Goal: Find specific page/section: Find specific page/section

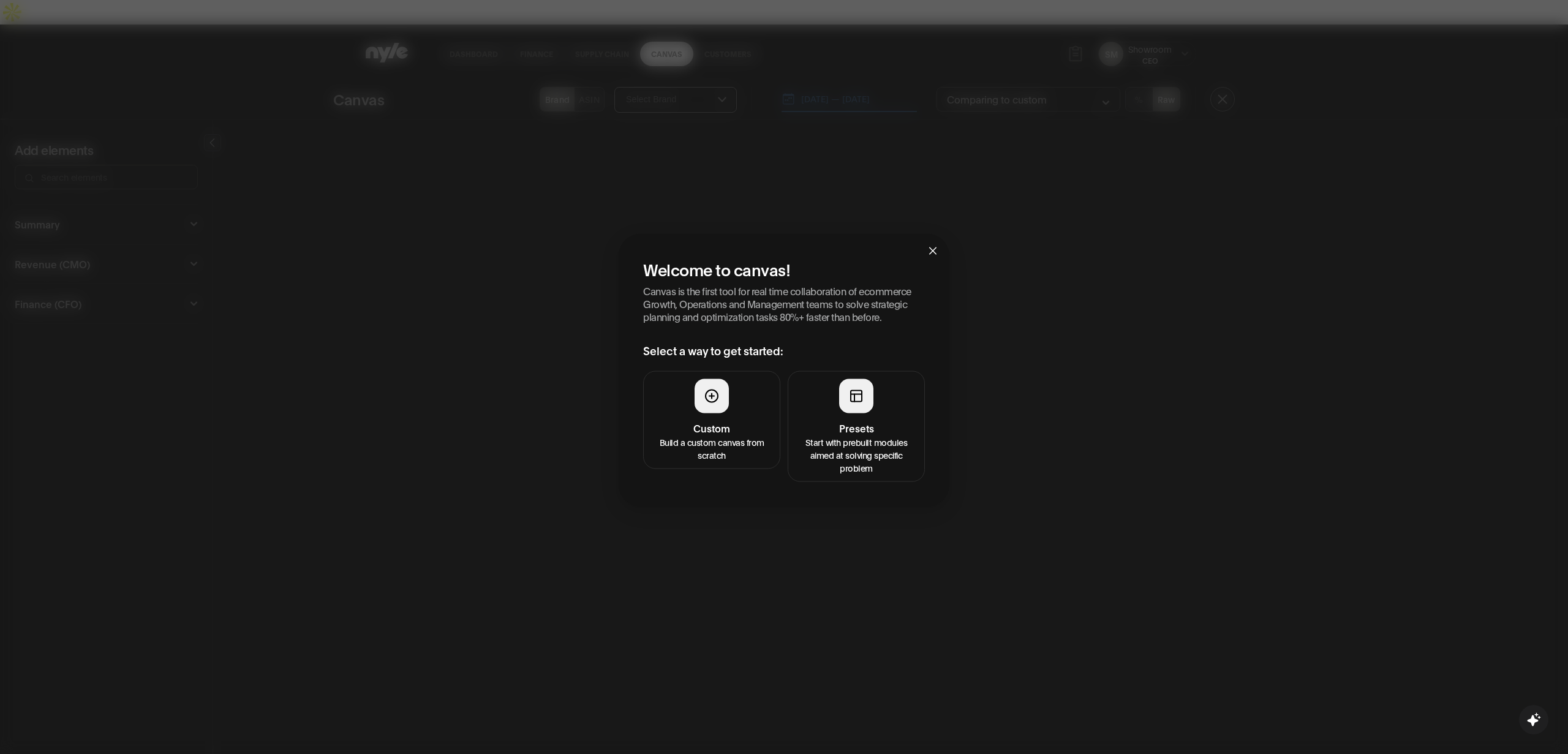
click at [857, 403] on icon at bounding box center [856, 395] width 15 height 15
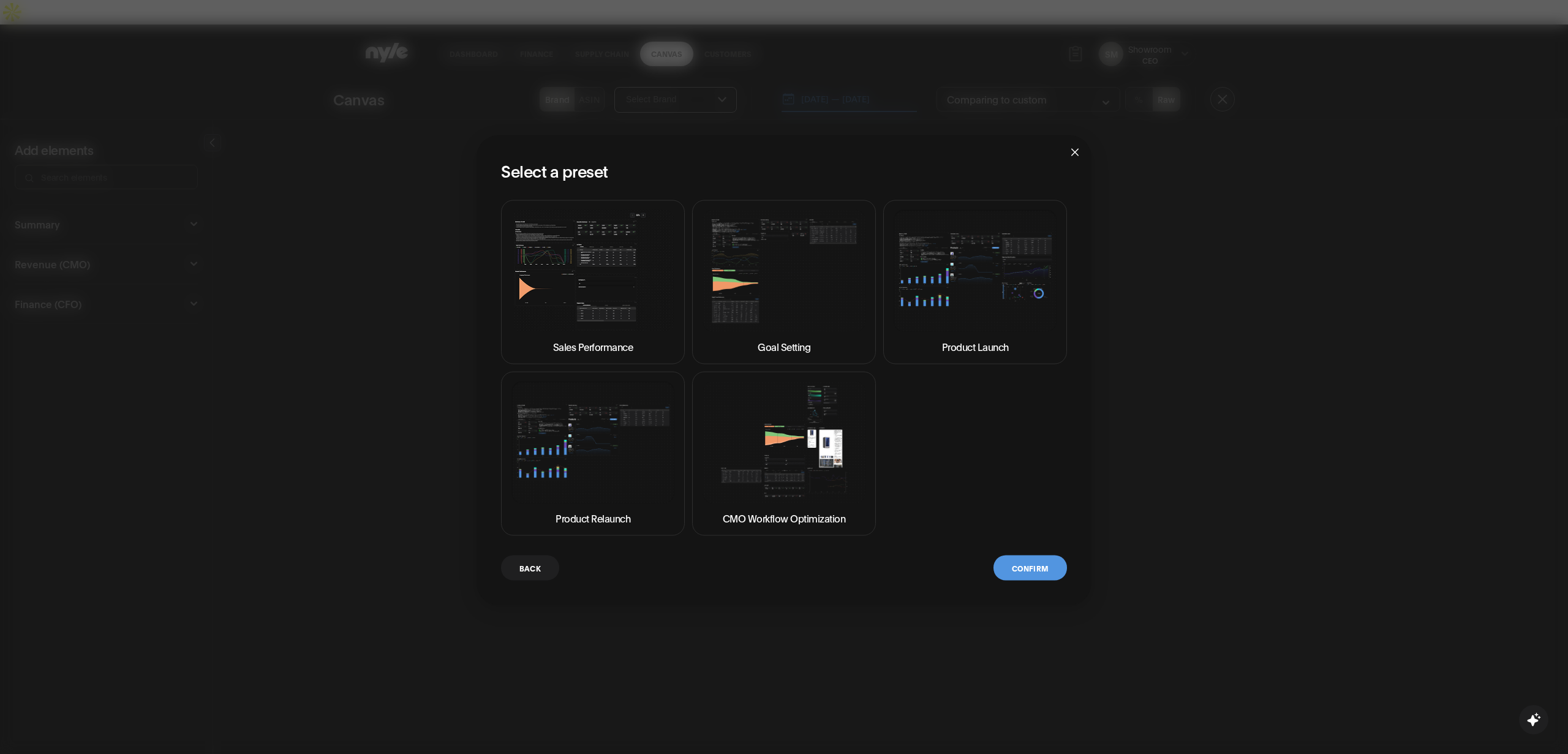
click at [595, 291] on img at bounding box center [593, 270] width 163 height 122
click at [1020, 568] on button "Confirm" at bounding box center [1030, 567] width 73 height 25
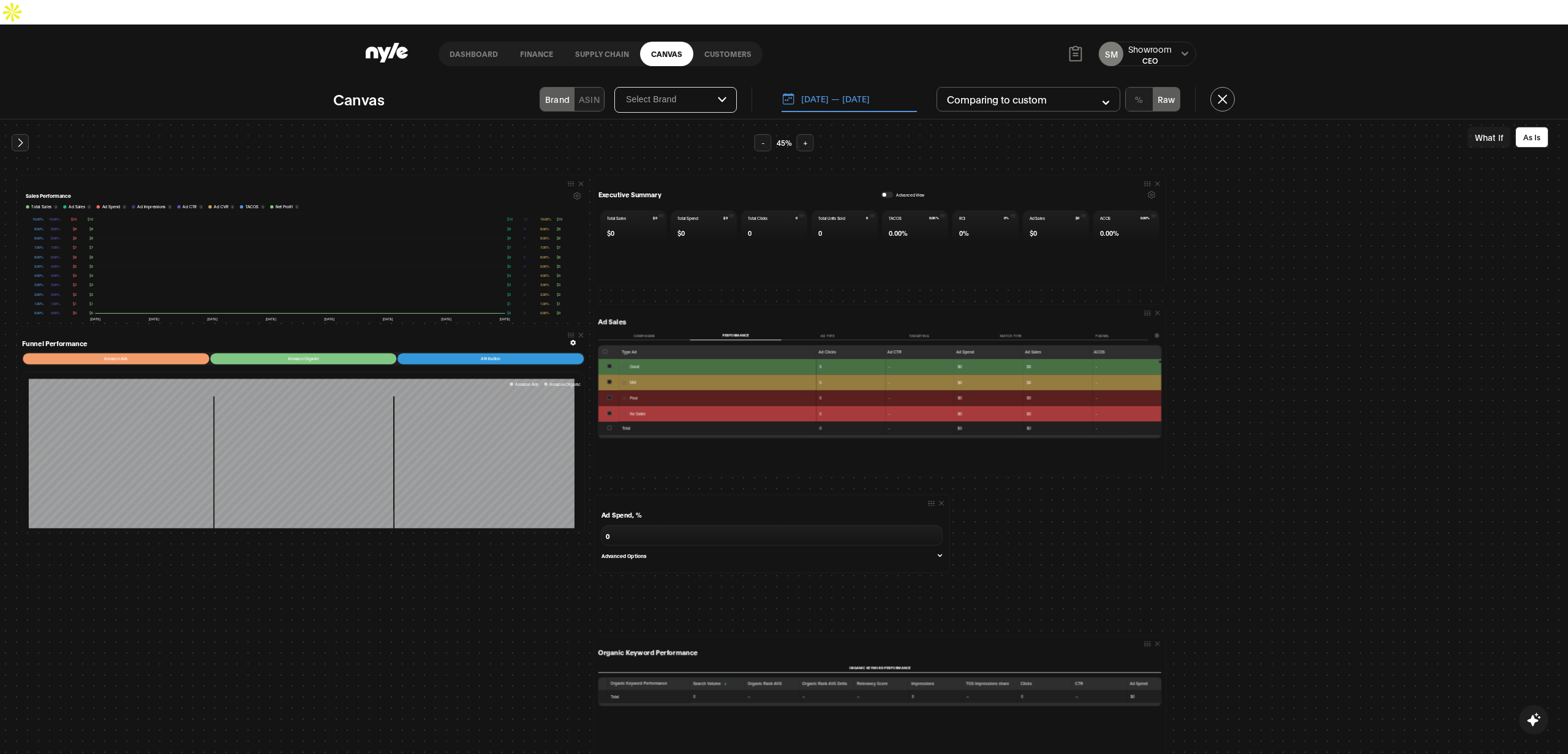
click at [590, 41] on link "Supply chain" at bounding box center [601, 53] width 76 height 24
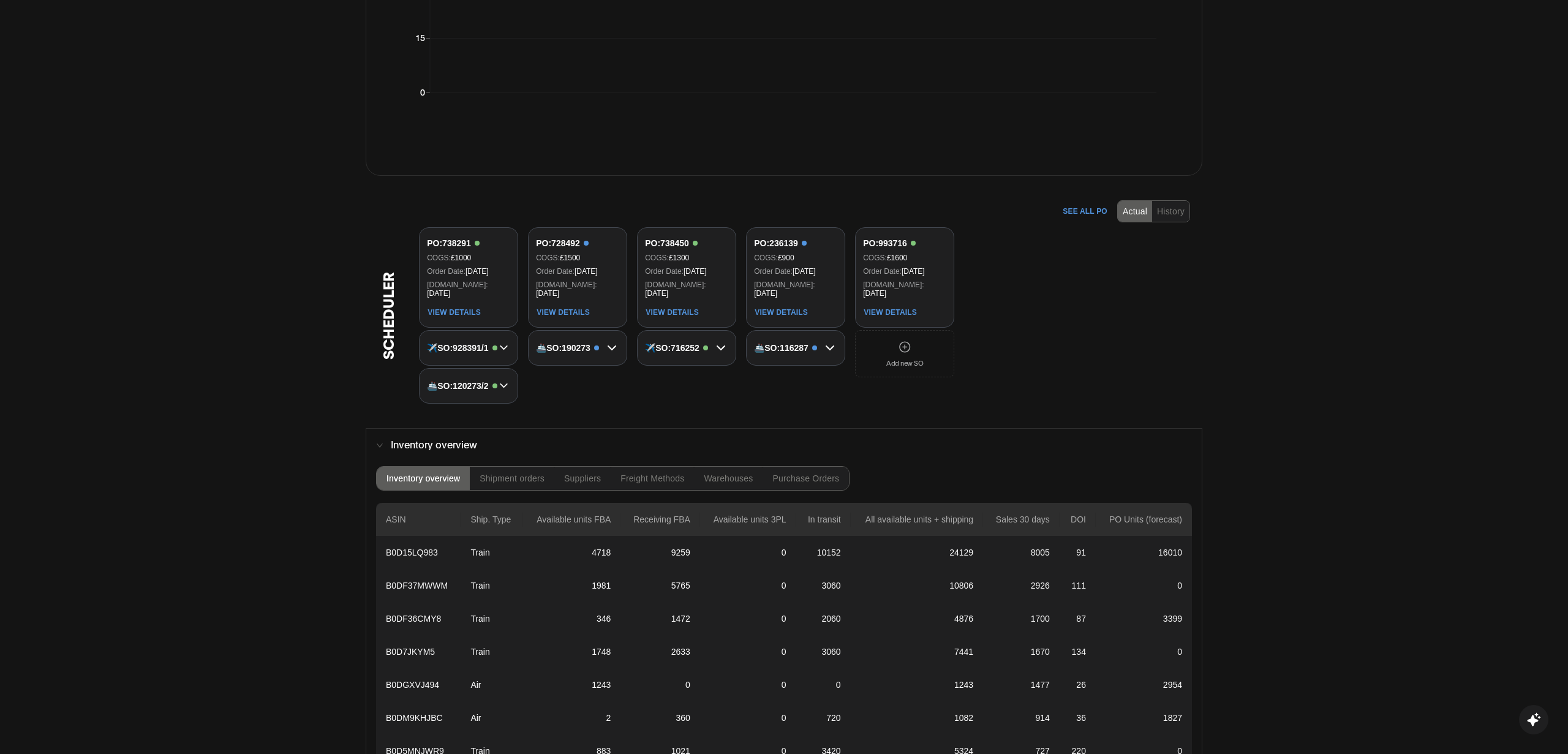
scroll to position [584, 0]
